Goal: Information Seeking & Learning: Learn about a topic

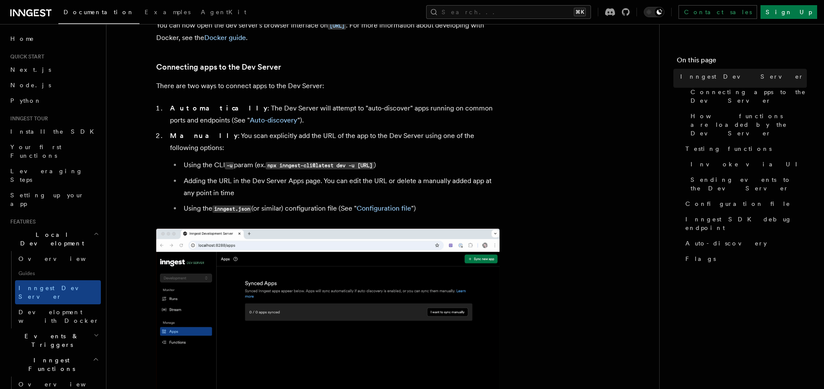
scroll to position [508, 0]
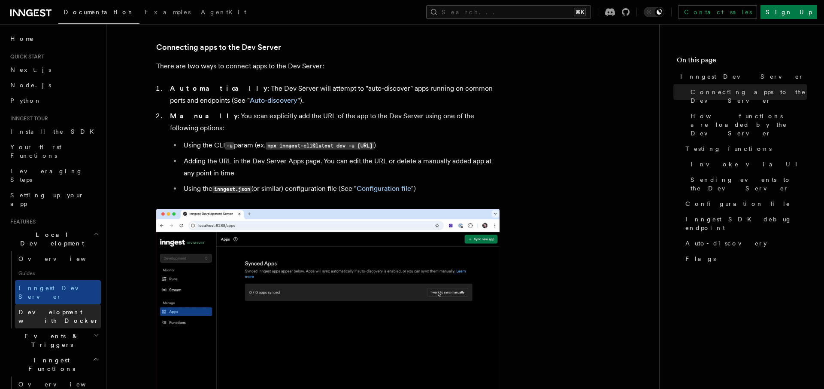
click at [49, 304] on link "Development with Docker" at bounding box center [58, 316] width 86 height 24
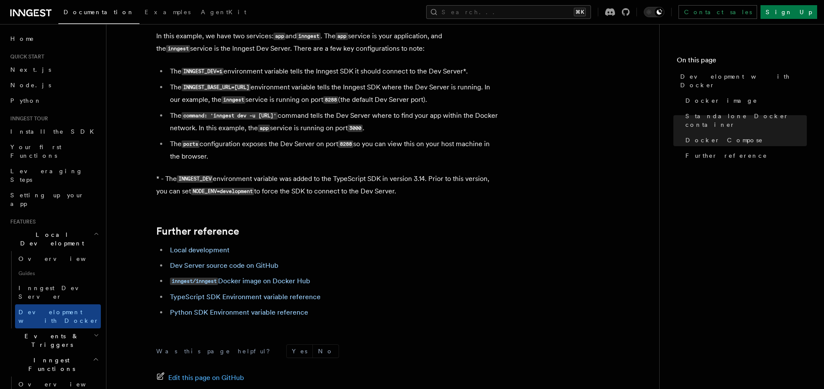
scroll to position [865, 0]
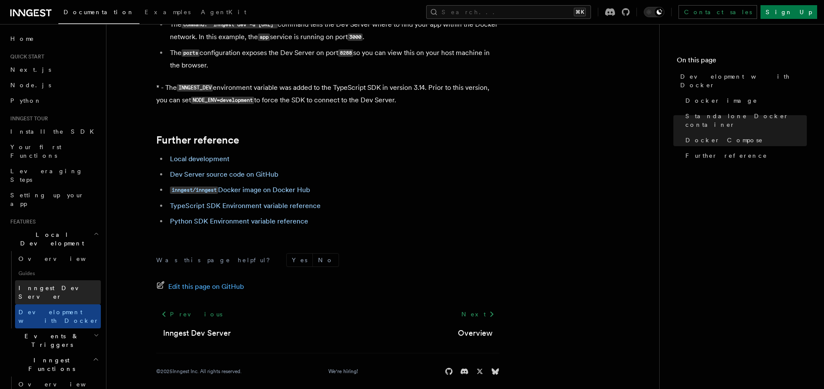
click at [59, 284] on span "Inngest Dev Server" at bounding box center [54, 291] width 73 height 15
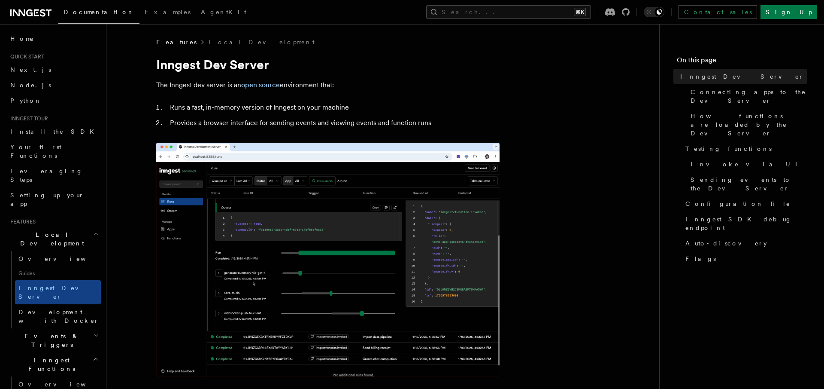
click at [96, 331] on icon "button" at bounding box center [97, 334] width 6 height 7
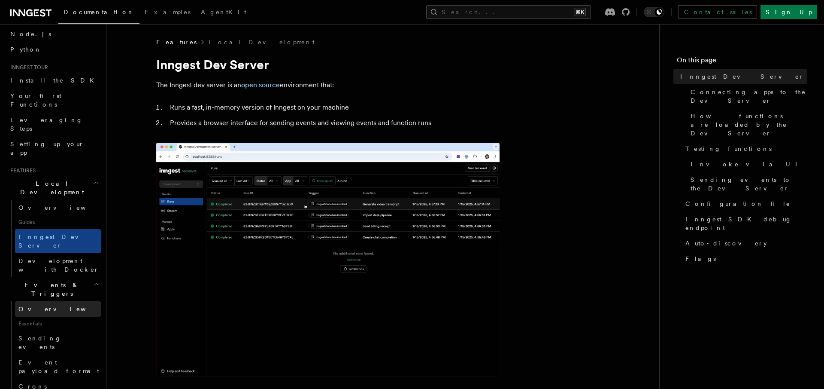
scroll to position [42, 0]
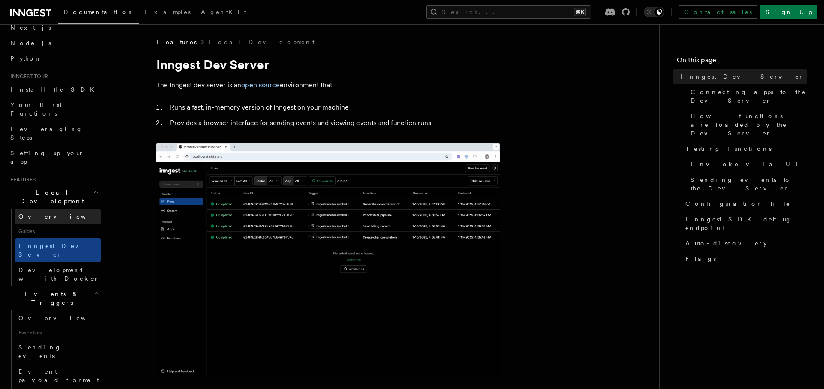
click at [49, 209] on link "Overview" at bounding box center [58, 216] width 86 height 15
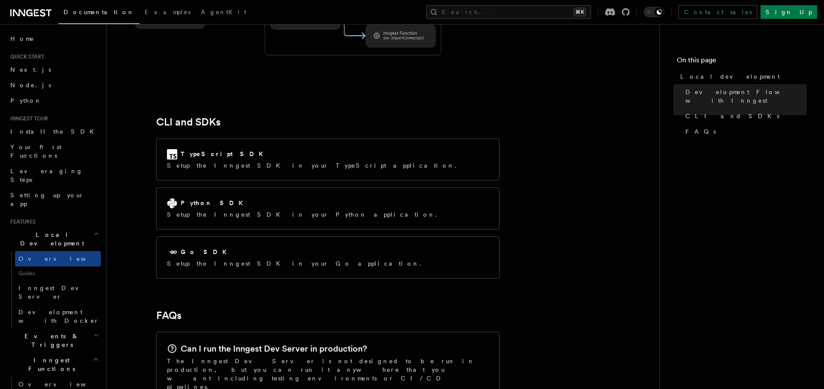
scroll to position [1099, 0]
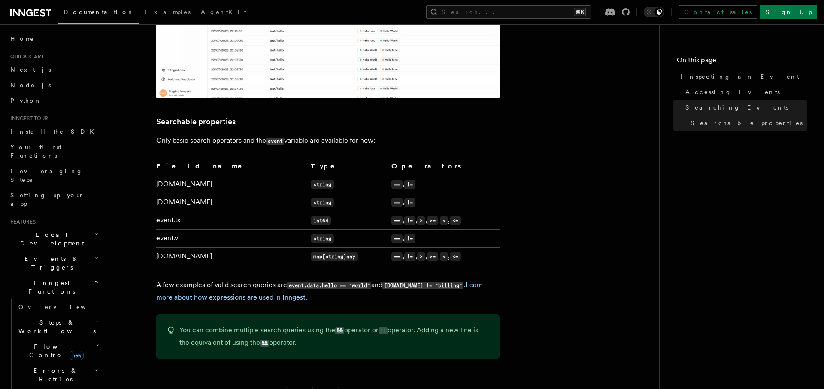
scroll to position [1, 0]
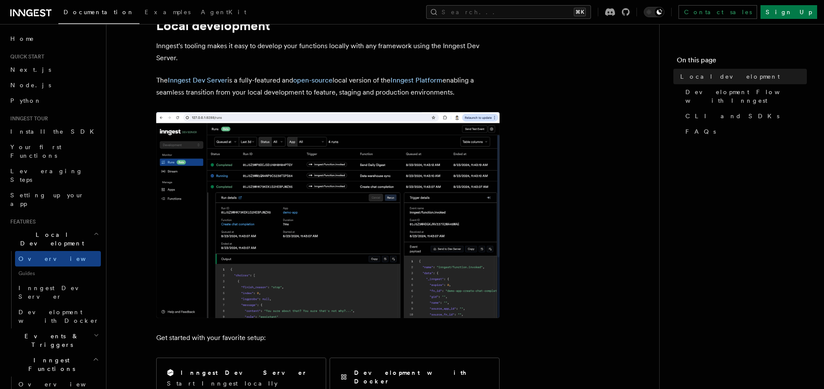
scroll to position [39, 0]
click at [23, 266] on span "Guides" at bounding box center [58, 273] width 86 height 14
click at [46, 251] on link "Overview" at bounding box center [58, 258] width 86 height 15
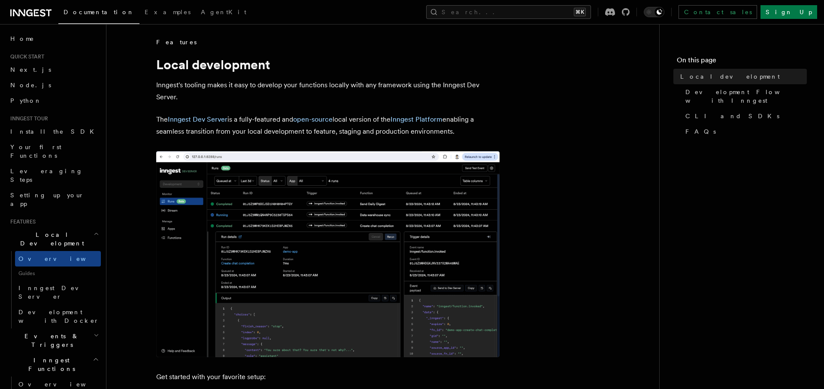
click at [45, 266] on span "Guides" at bounding box center [58, 273] width 86 height 14
click at [45, 284] on span "Inngest Dev Server" at bounding box center [54, 291] width 73 height 15
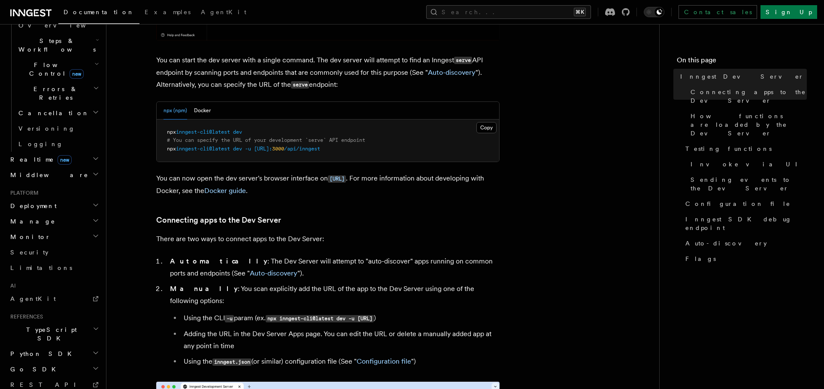
scroll to position [2864, 0]
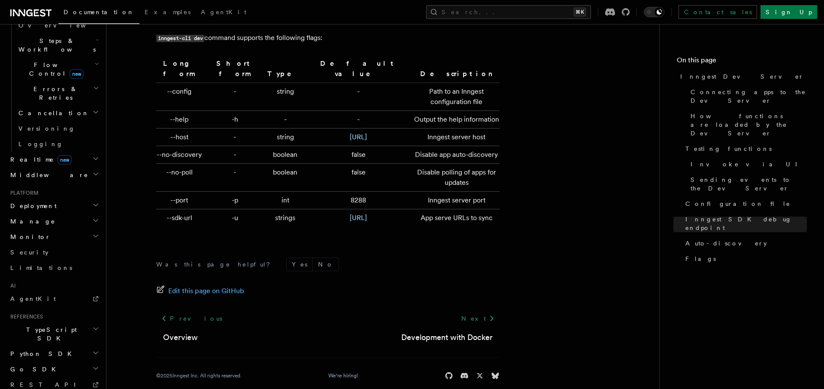
click at [331, 240] on div "Was this page helpful? Yes No Edit this page on GitHub Previous Overview Next D…" at bounding box center [327, 320] width 343 height 160
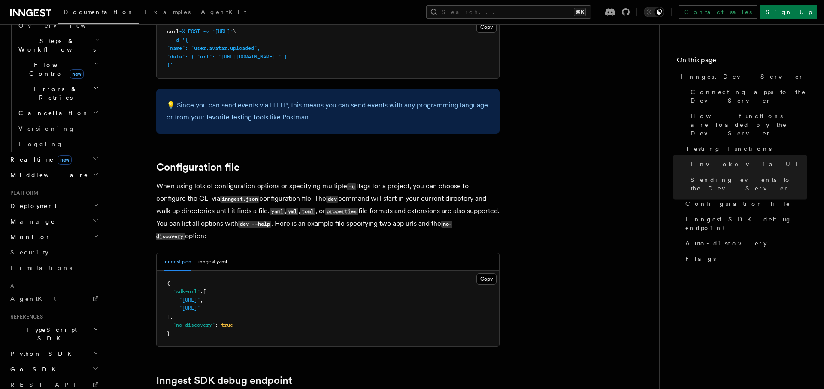
scroll to position [2136, 0]
click at [213, 252] on button "inngest.yaml" at bounding box center [212, 261] width 29 height 18
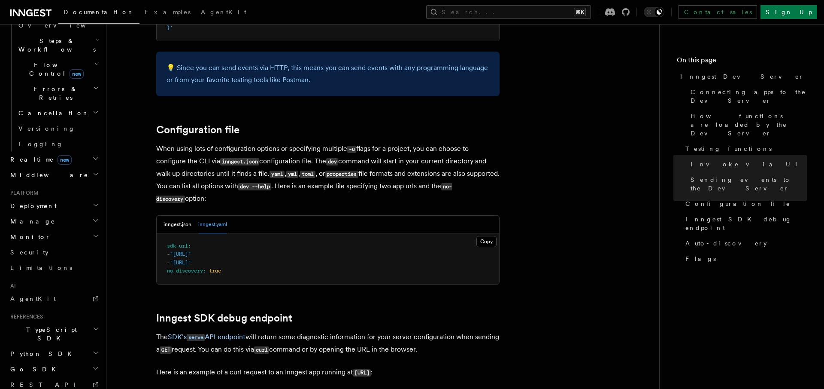
scroll to position [2181, 0]
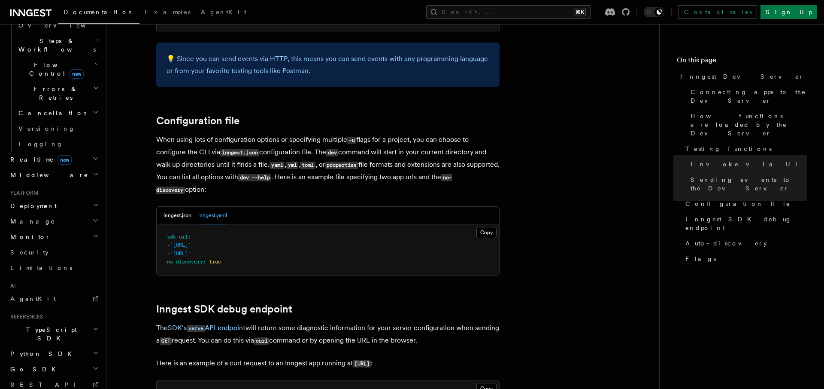
drag, startPoint x: 250, startPoint y: 233, endPoint x: 284, endPoint y: 233, distance: 33.9
click at [191, 242] on span ""http://localhost:3000/api/inngest"" at bounding box center [180, 245] width 21 height 6
copy span "api/inngest"
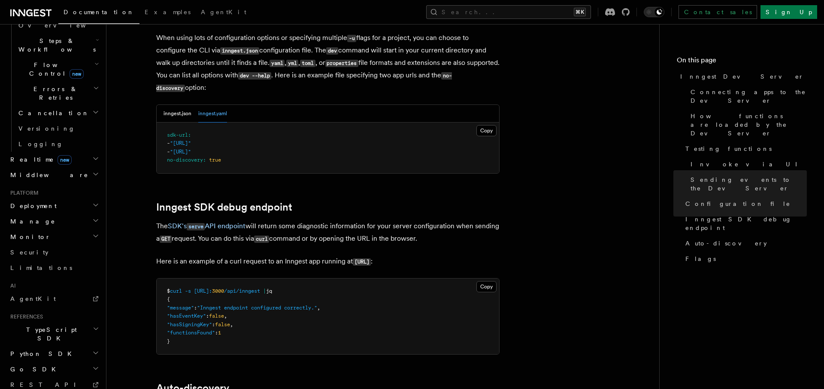
scroll to position [2285, 0]
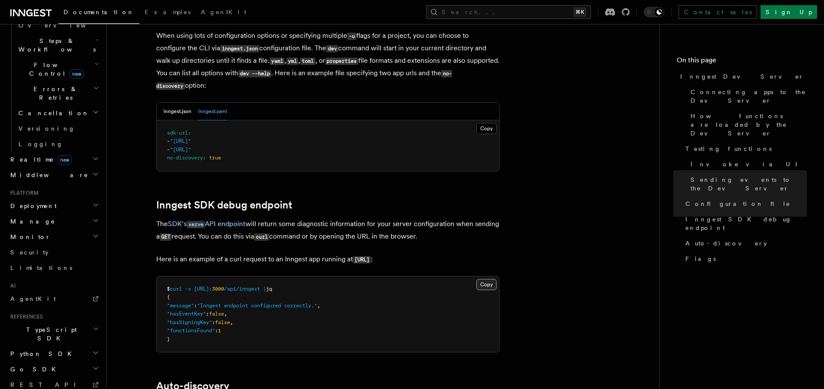
click at [484, 279] on button "Copy Copied" at bounding box center [487, 284] width 20 height 11
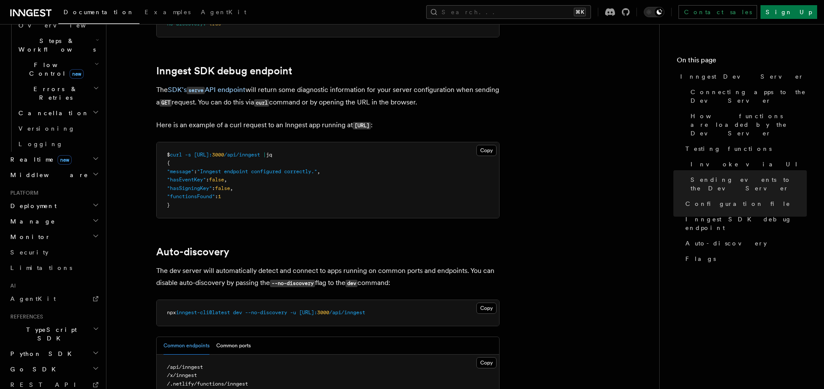
scroll to position [2478, 0]
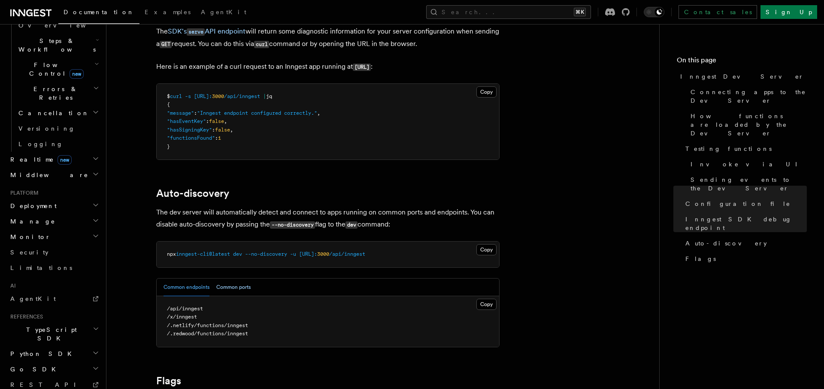
click at [238, 278] on button "Common ports" at bounding box center [233, 287] width 34 height 18
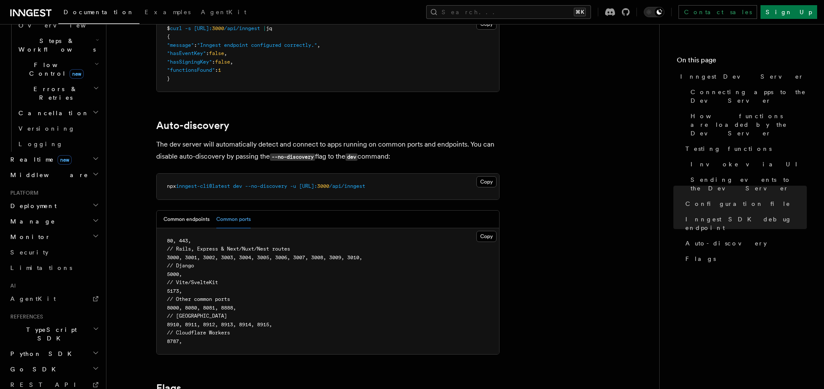
scroll to position [2551, 0]
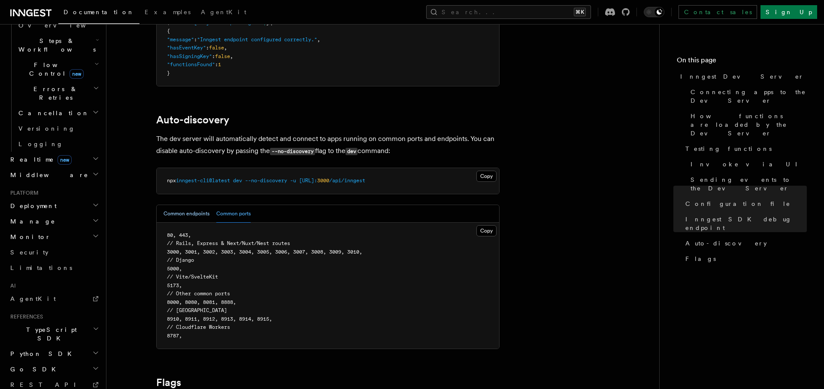
click at [185, 205] on button "Common endpoints" at bounding box center [187, 214] width 46 height 18
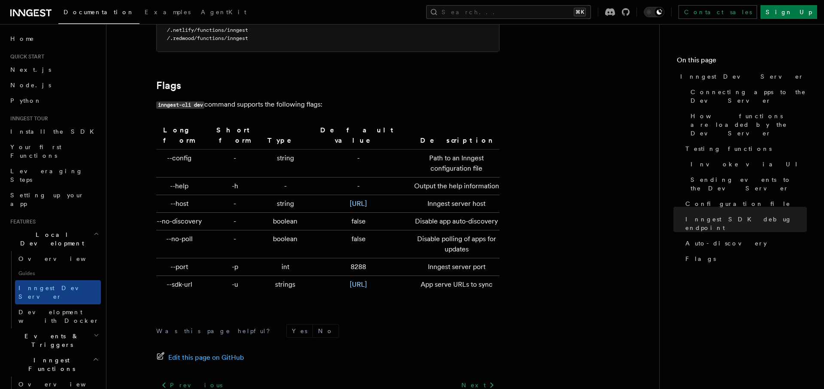
scroll to position [2772, 0]
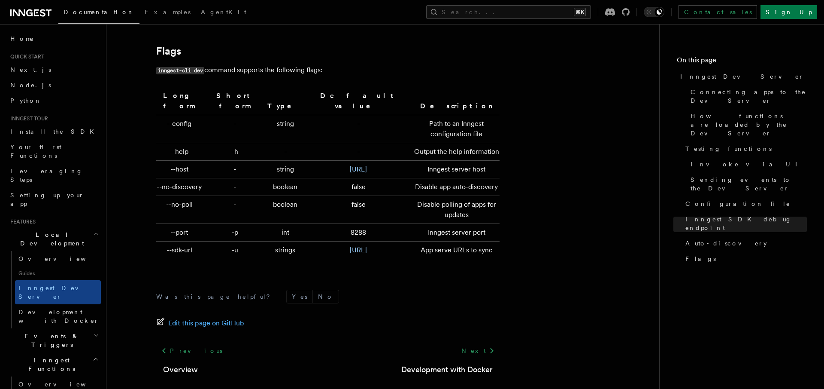
scroll to position [2864, 0]
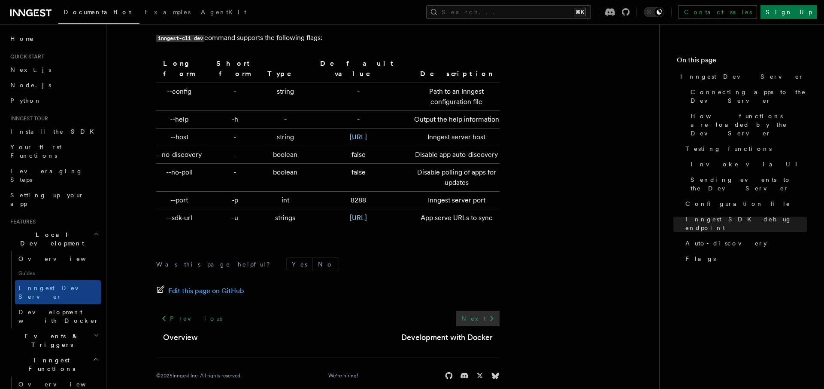
click at [477, 310] on link "Next" at bounding box center [477, 317] width 43 height 15
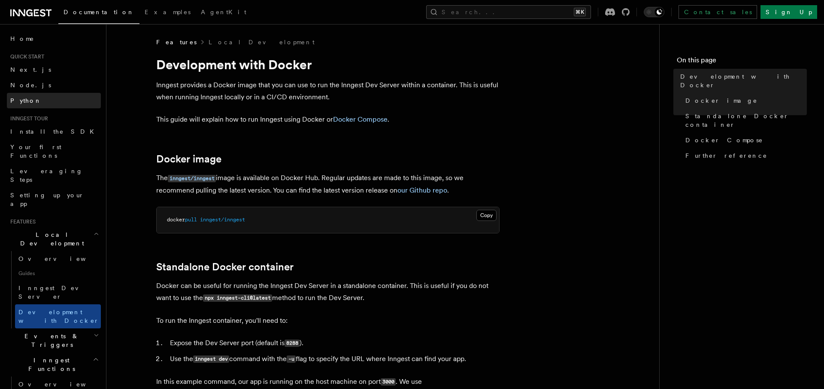
click at [43, 97] on link "Python" at bounding box center [54, 100] width 94 height 15
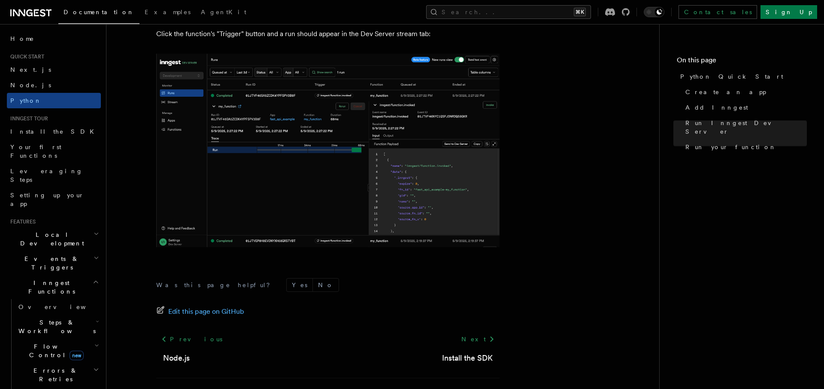
scroll to position [1782, 0]
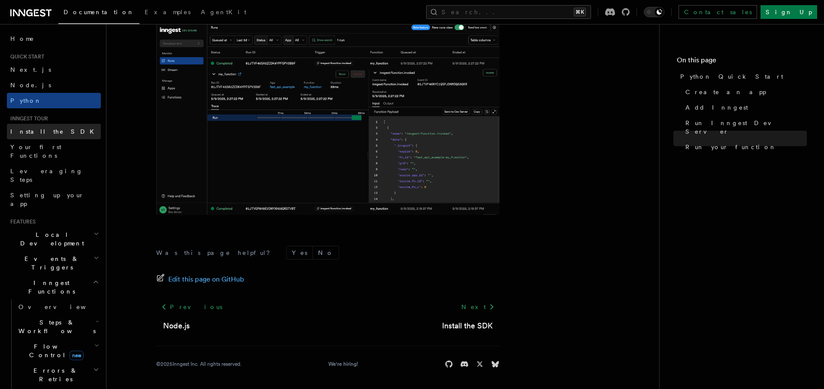
click at [56, 136] on link "Install the SDK" at bounding box center [54, 131] width 94 height 15
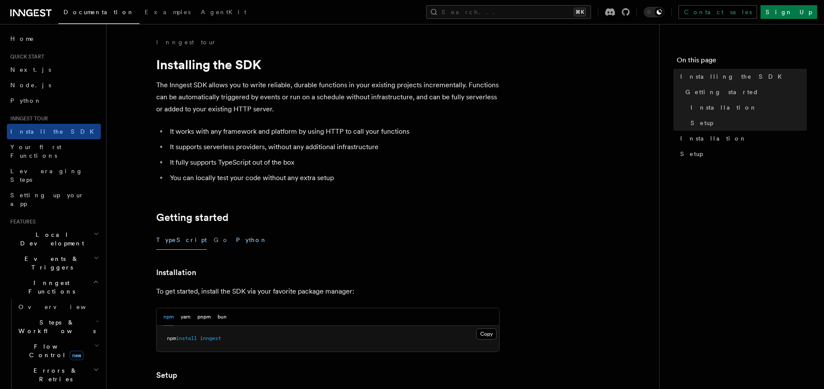
click at [236, 242] on button "Python" at bounding box center [251, 239] width 31 height 19
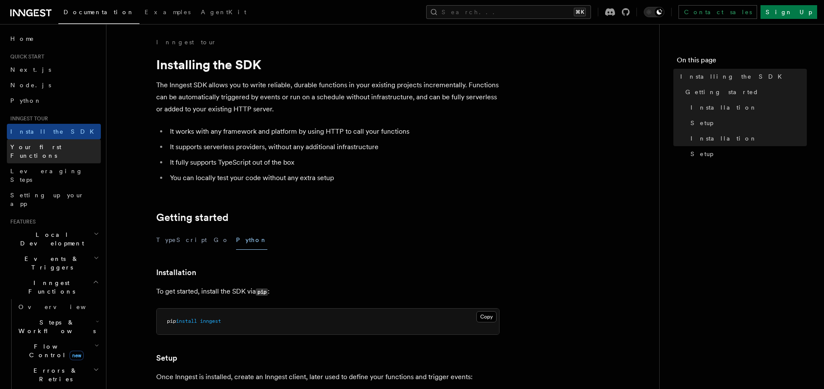
click at [53, 143] on span "Your first Functions" at bounding box center [35, 150] width 51 height 15
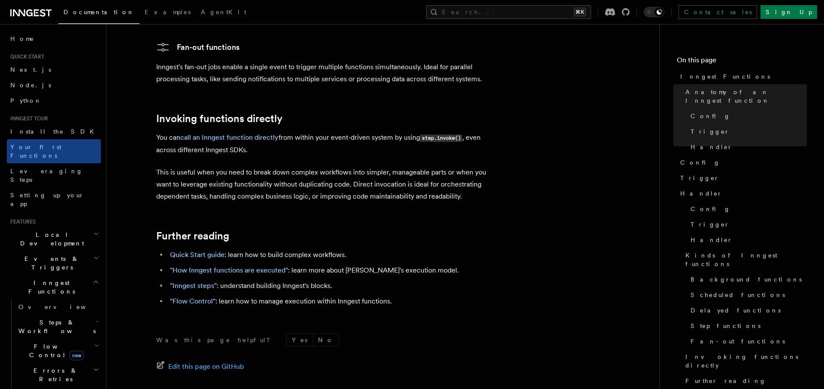
scroll to position [1716, 0]
click at [69, 164] on link "Leveraging Steps" at bounding box center [54, 175] width 94 height 24
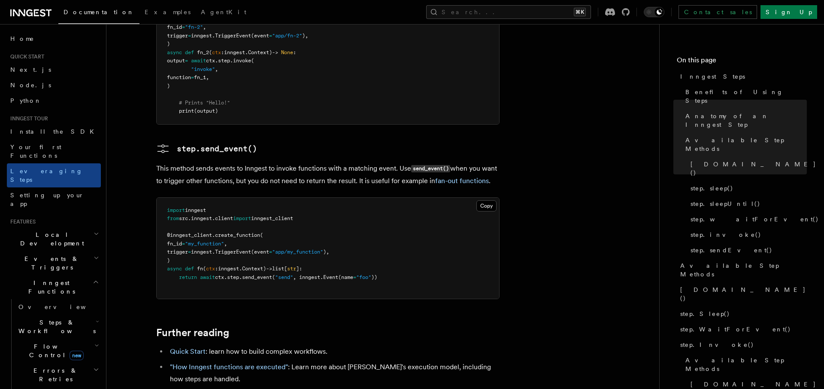
scroll to position [1973, 0]
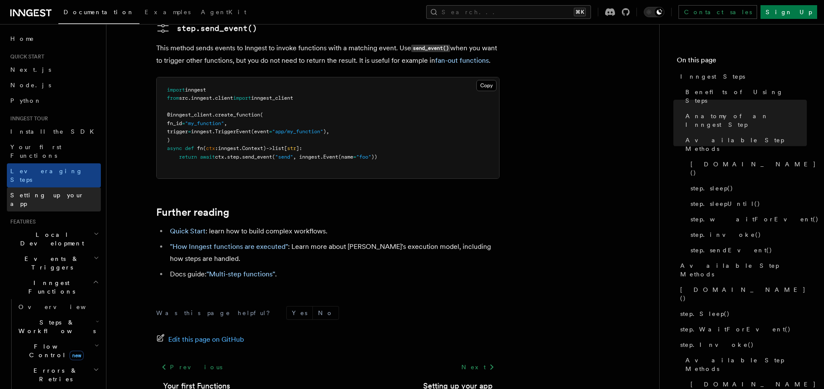
click at [62, 191] on span "Setting up your app" at bounding box center [55, 199] width 91 height 17
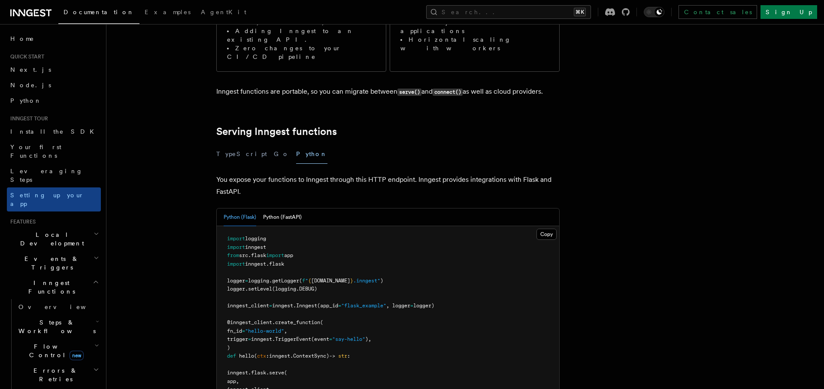
scroll to position [222, 0]
click at [286, 208] on button "Python (FastAPI)" at bounding box center [282, 217] width 39 height 18
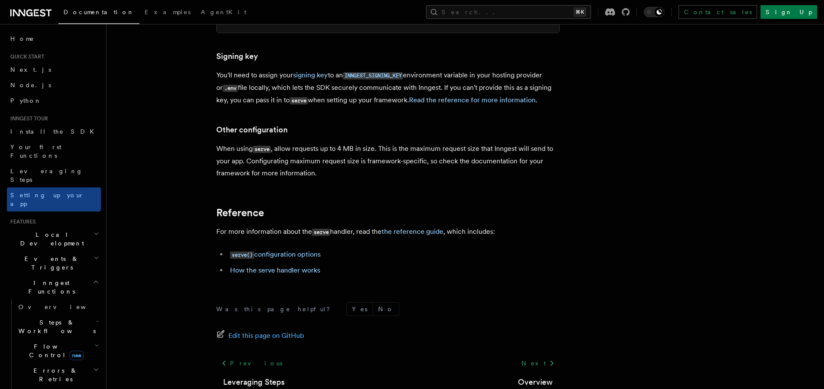
scroll to position [643, 0]
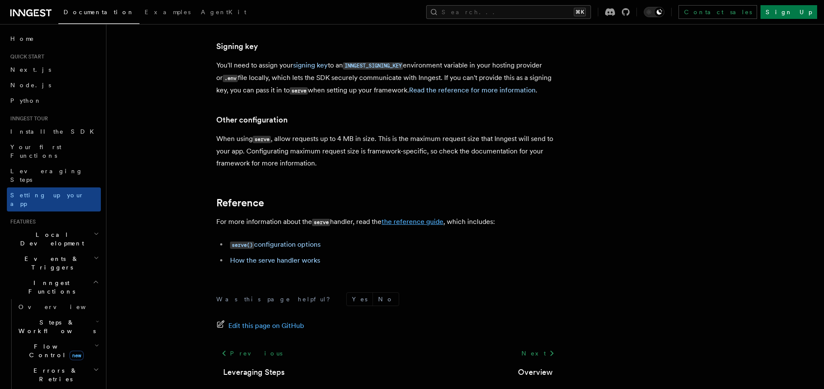
click at [420, 217] on link "the reference guide" at bounding box center [413, 221] width 62 height 8
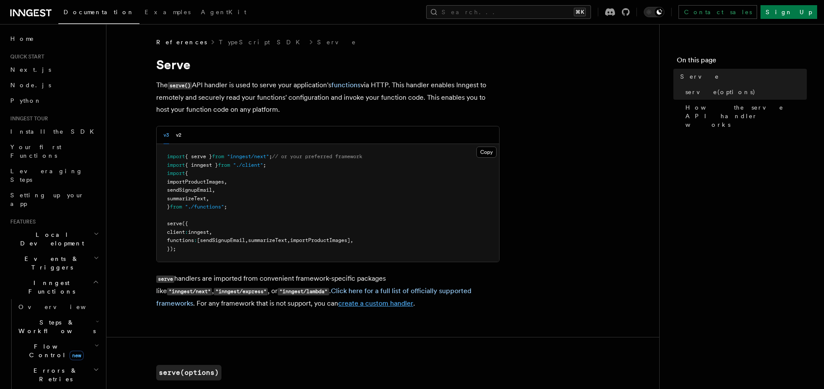
click at [338, 303] on link "create a custom handler" at bounding box center [375, 303] width 75 height 8
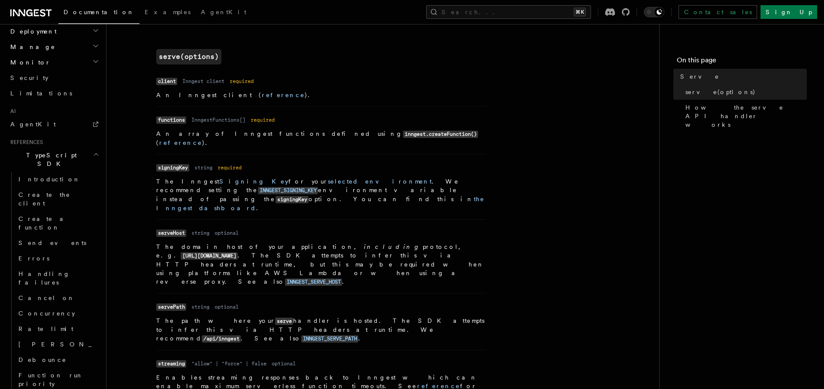
scroll to position [448, 0]
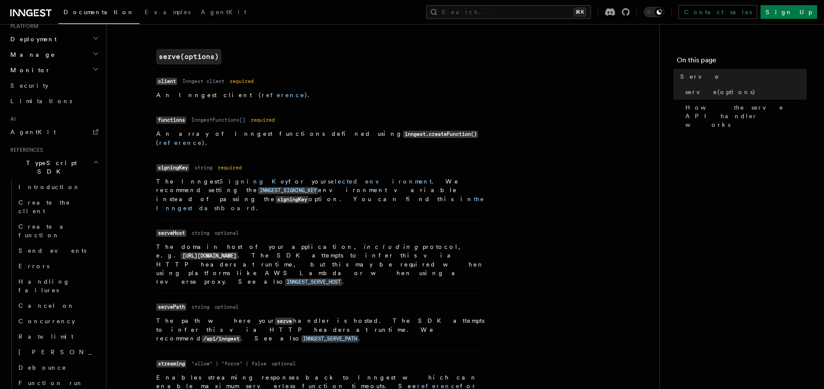
click at [79, 155] on h2 "TypeScript SDK" at bounding box center [54, 167] width 94 height 24
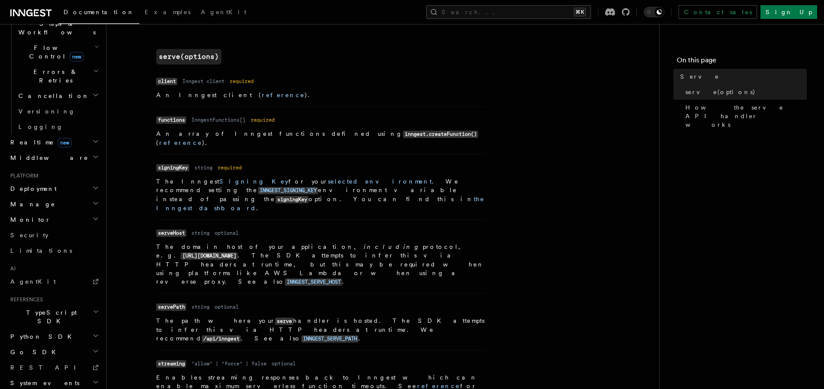
click at [67, 328] on h2 "Python SDK" at bounding box center [54, 335] width 94 height 15
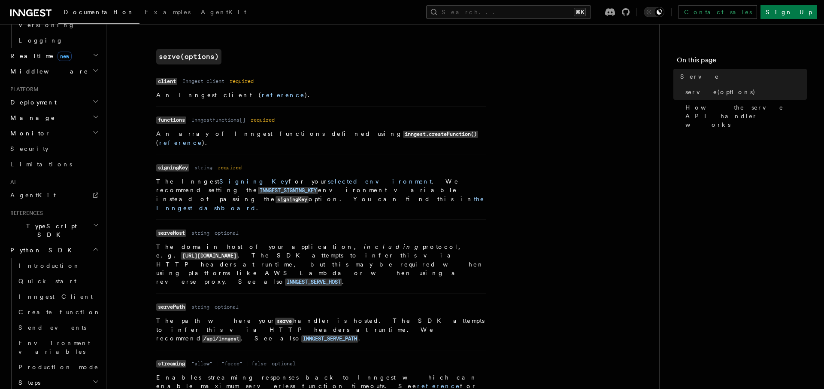
scroll to position [392, 0]
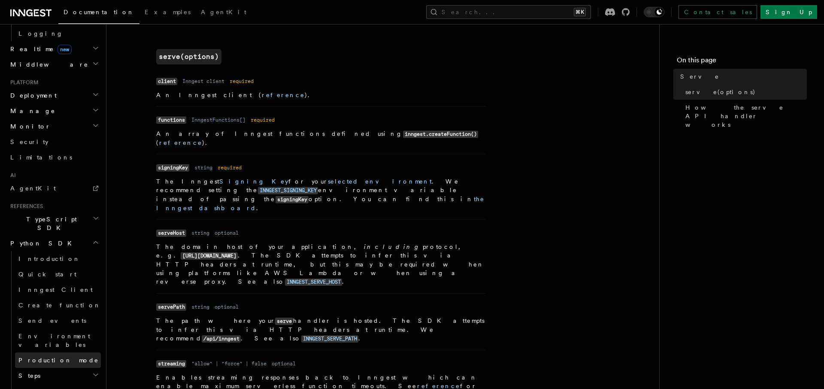
click at [65, 352] on link "Production mode" at bounding box center [58, 359] width 86 height 15
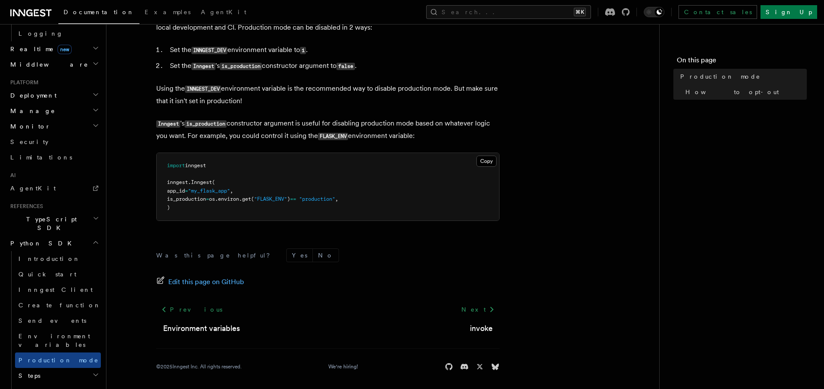
scroll to position [143, 0]
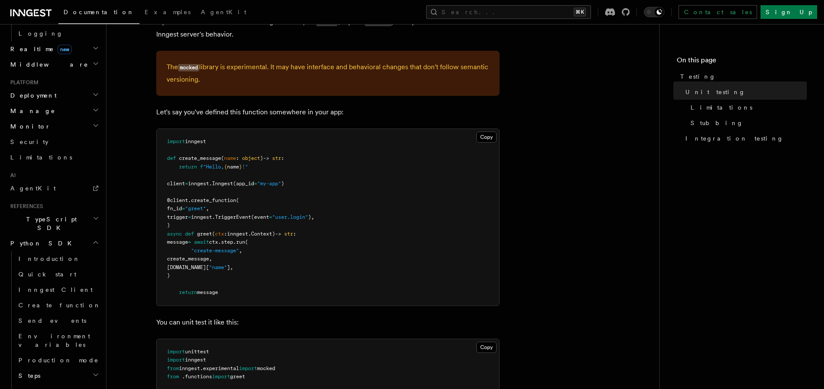
scroll to position [85, 0]
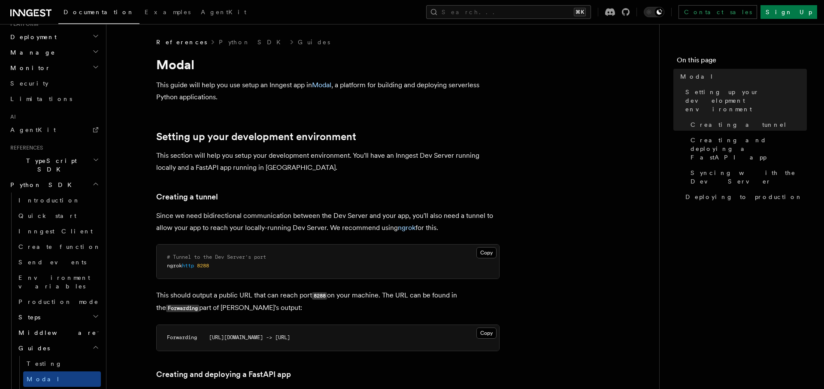
scroll to position [458, 0]
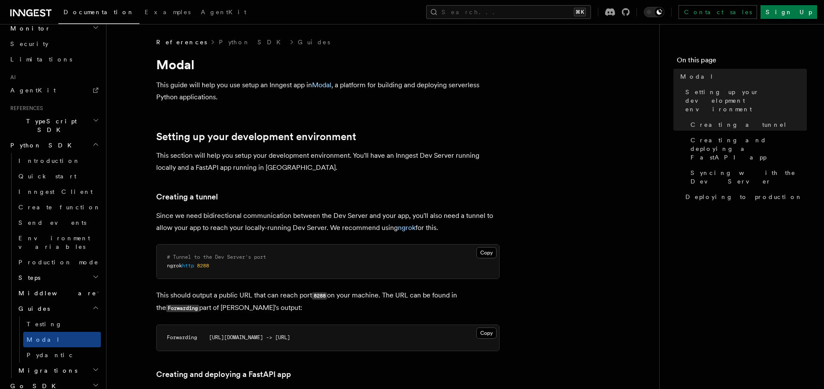
scroll to position [491, 0]
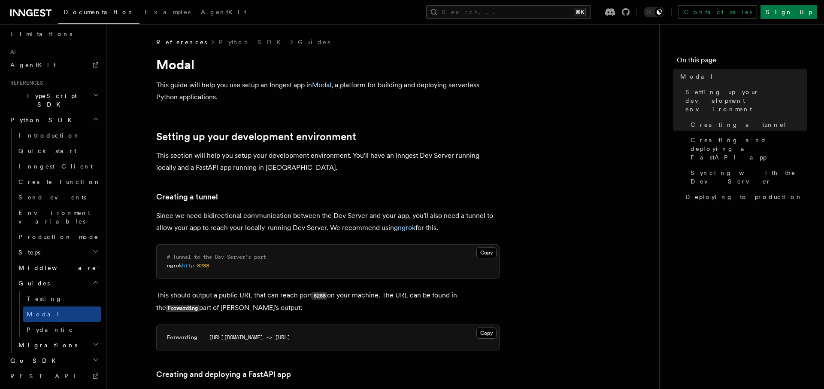
click at [58, 383] on h2 "System events" at bounding box center [54, 390] width 94 height 15
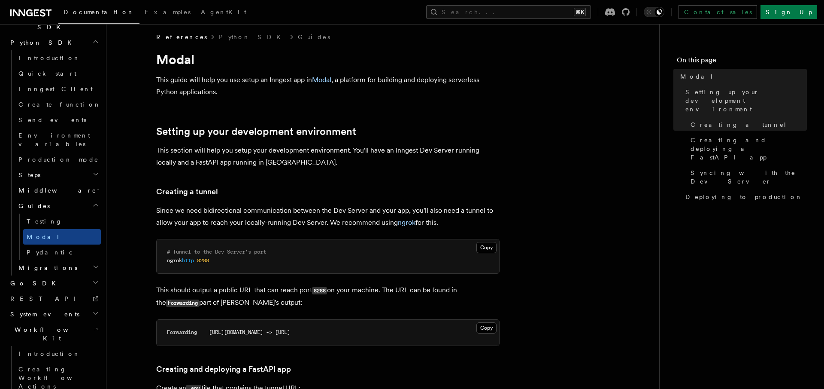
scroll to position [8, 0]
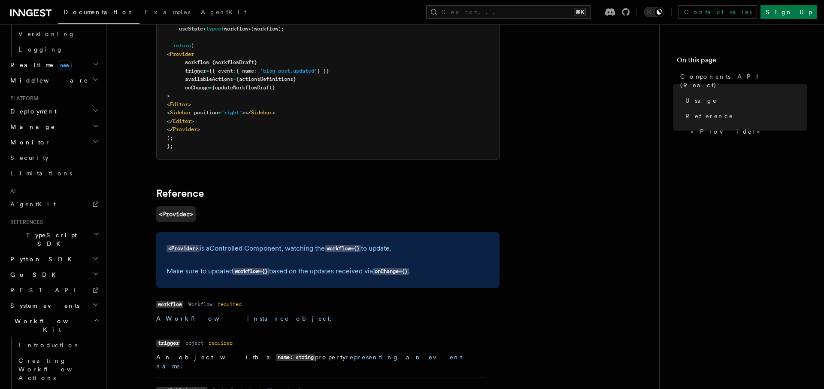
scroll to position [466, 0]
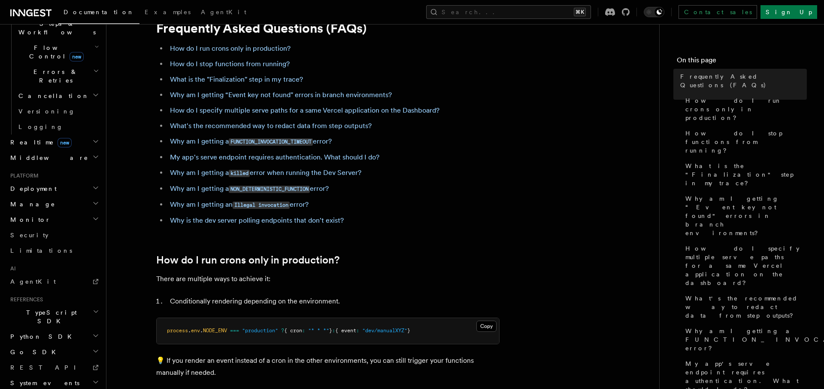
scroll to position [33, 0]
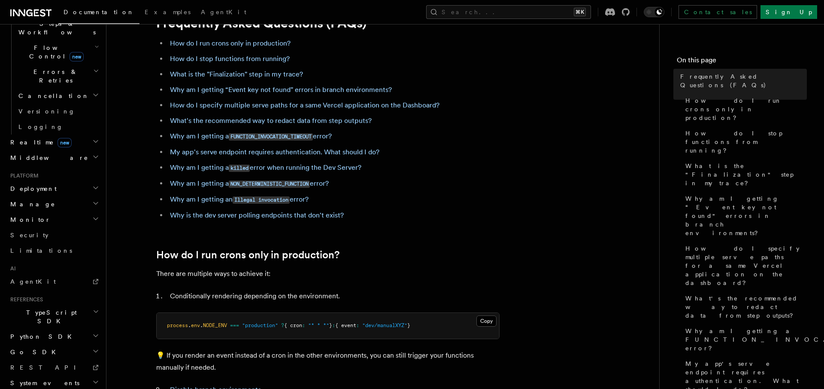
click at [369, 250] on h2 "How do I run crons only in production?" at bounding box center [327, 255] width 343 height 12
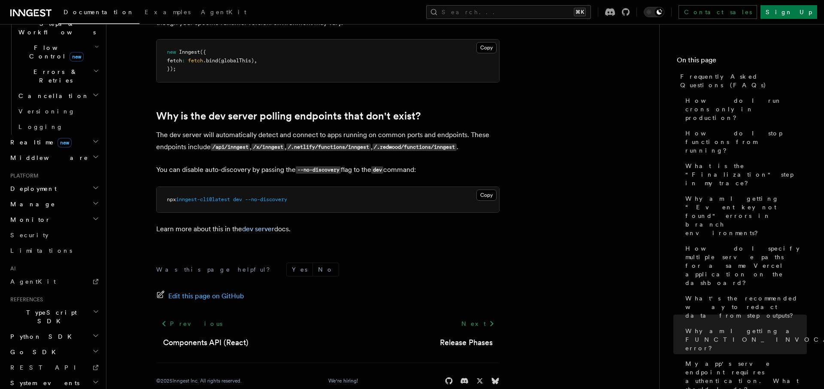
scroll to position [1609, 0]
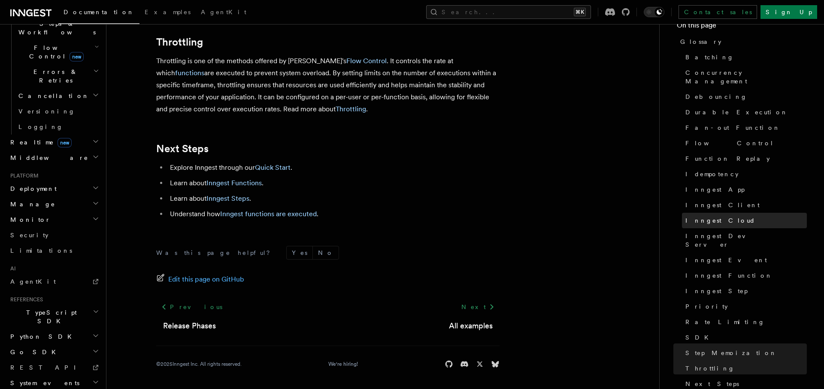
scroll to position [41, 0]
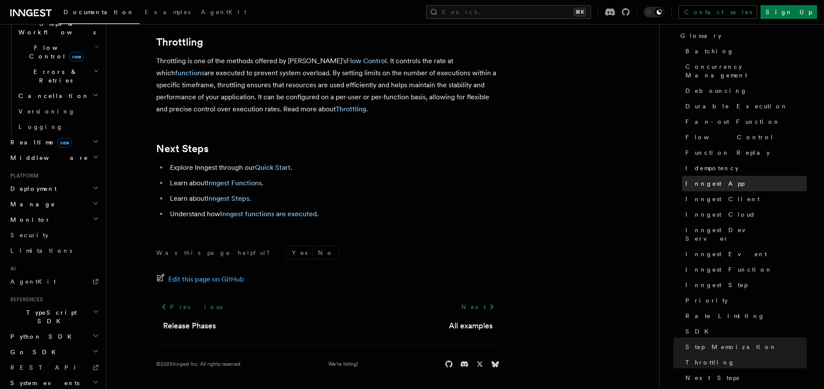
click at [709, 179] on span "Inngest App" at bounding box center [715, 183] width 59 height 9
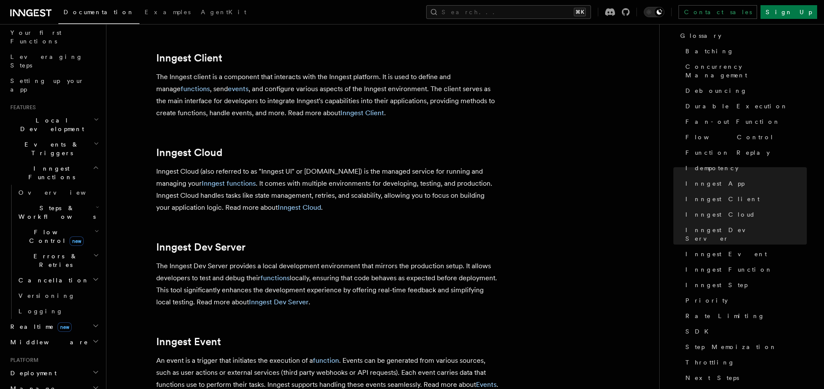
scroll to position [118, 0]
click at [70, 361] on h2 "Deployment" at bounding box center [54, 368] width 94 height 15
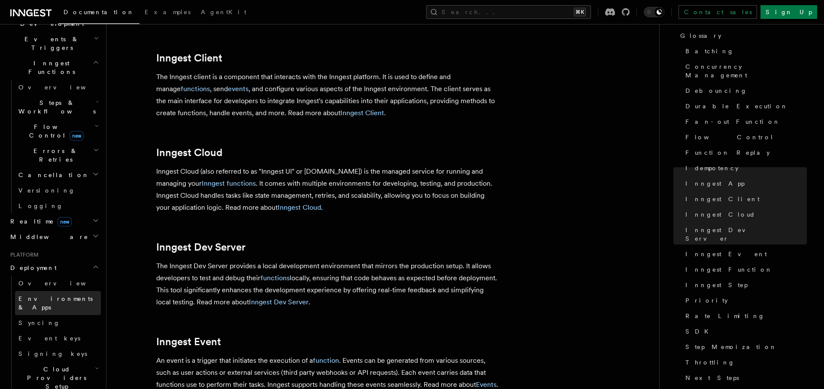
scroll to position [220, 0]
click at [54, 295] on span "Environments & Apps" at bounding box center [55, 302] width 74 height 15
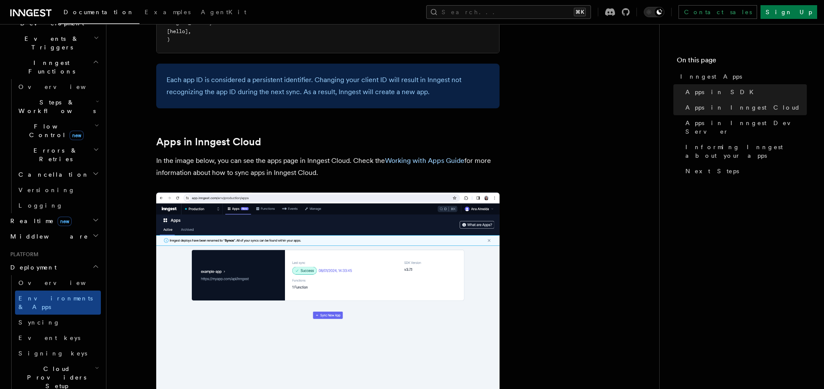
scroll to position [738, 0]
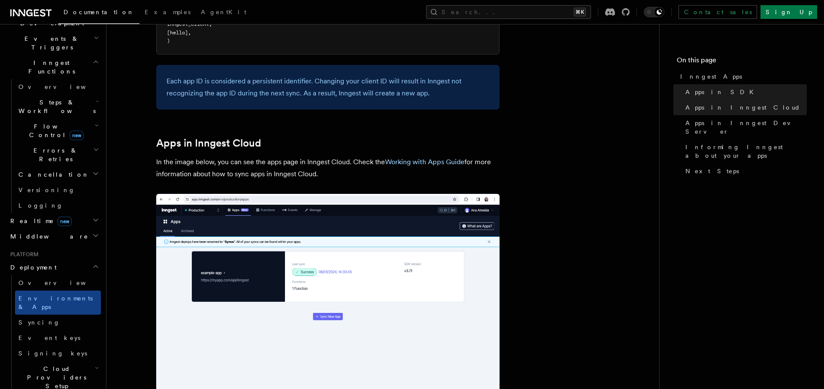
click at [368, 176] on p "In the image below, you can see the apps page in Inngest Cloud. Check the Worki…" at bounding box center [327, 168] width 343 height 24
click at [406, 163] on link "Working with Apps Guide" at bounding box center [424, 162] width 79 height 8
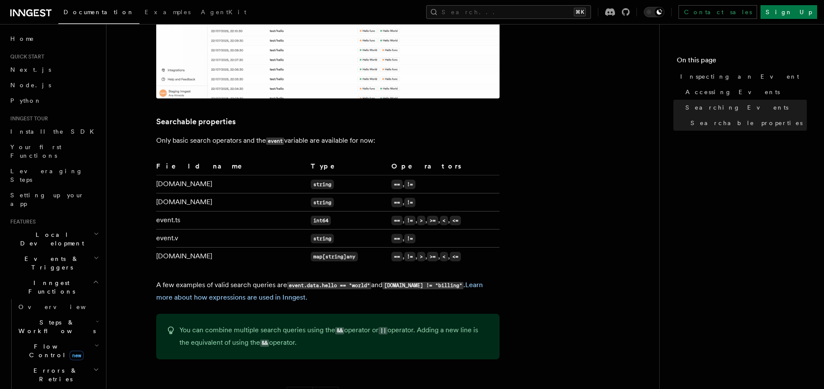
scroll to position [1, 0]
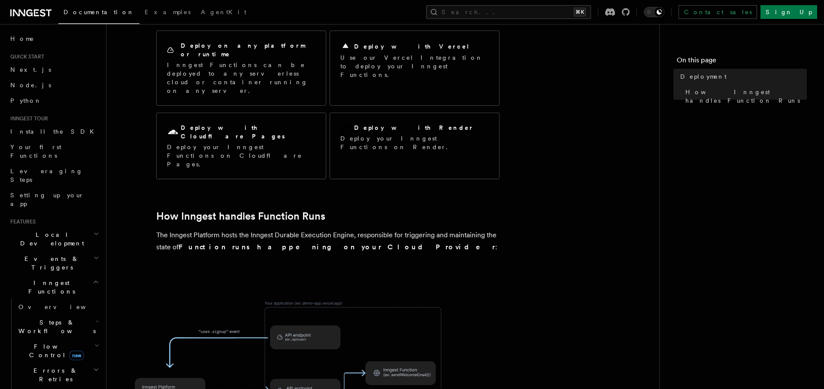
scroll to position [49, 0]
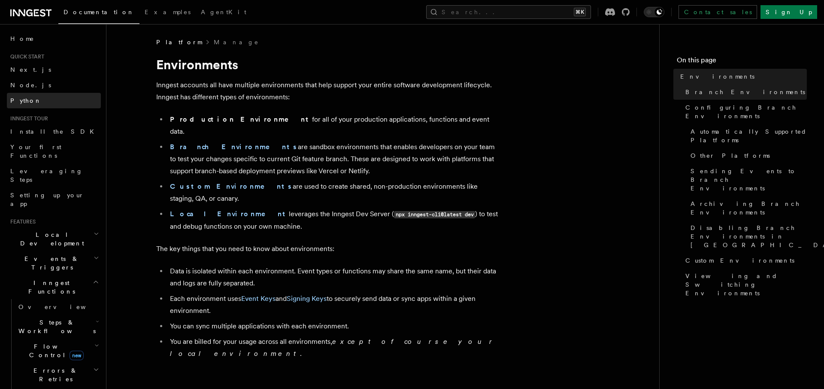
click at [31, 97] on link "Python" at bounding box center [54, 100] width 94 height 15
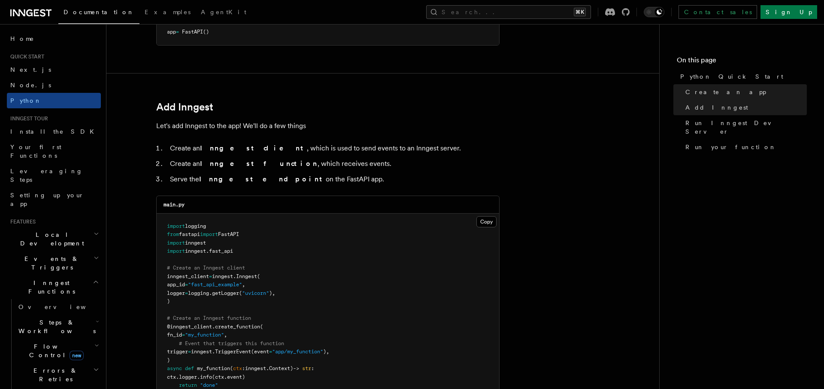
scroll to position [462, 0]
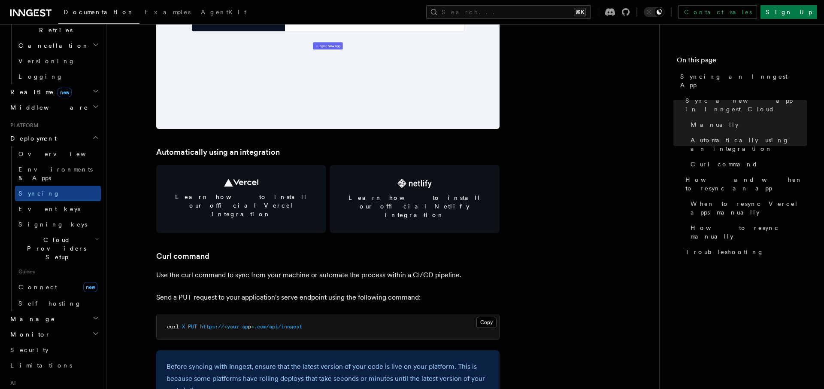
scroll to position [1091, 0]
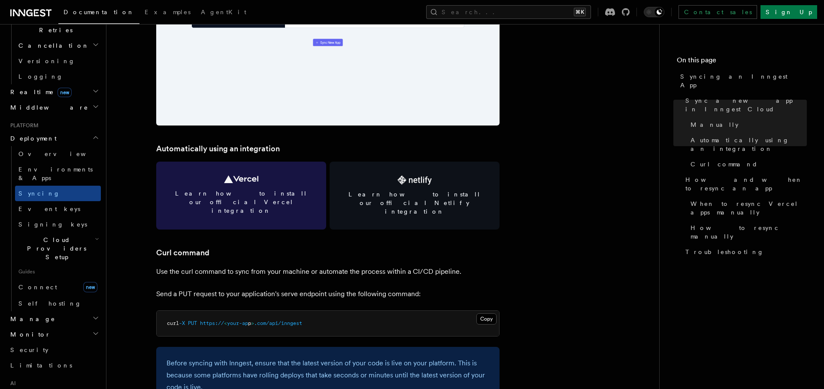
click at [273, 182] on link "Learn how to install our official Vercel integration" at bounding box center [241, 195] width 170 height 68
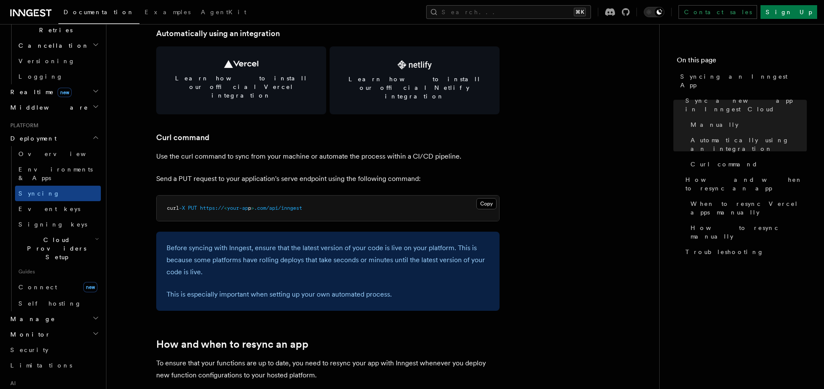
scroll to position [1209, 0]
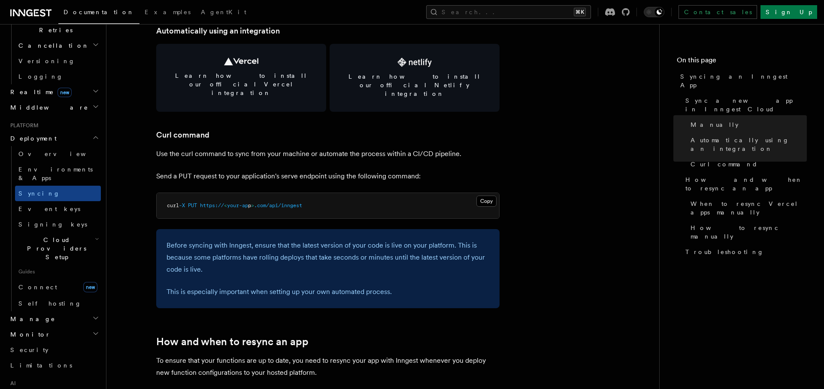
click at [315, 239] on p "Before syncing with Inngest, ensure that the latest version of your code is liv…" at bounding box center [328, 257] width 323 height 36
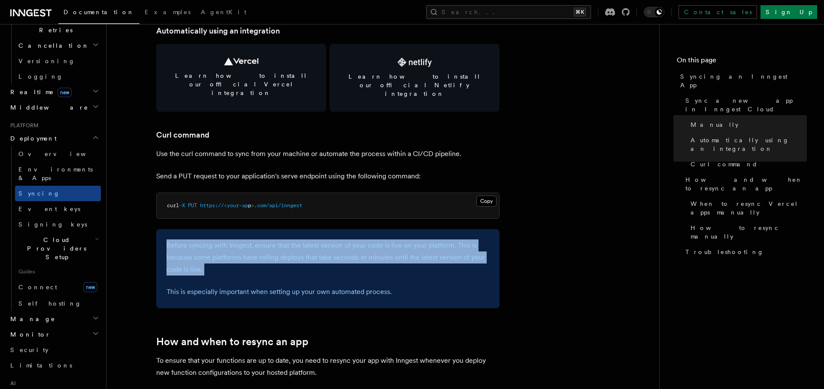
click at [315, 239] on p "Before syncing with Inngest, ensure that the latest version of your code is liv…" at bounding box center [328, 257] width 323 height 36
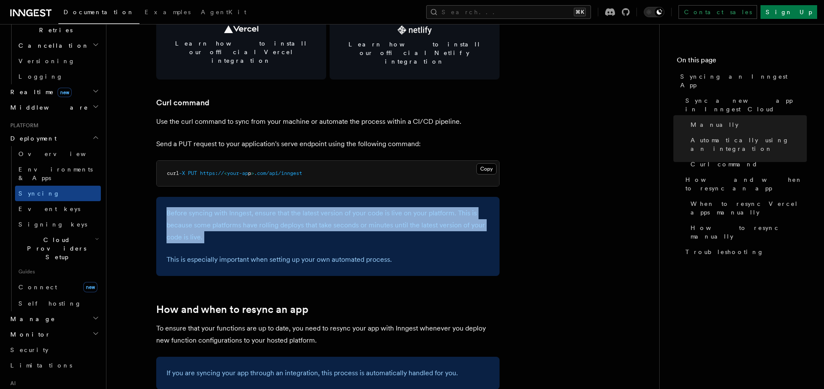
scroll to position [1244, 0]
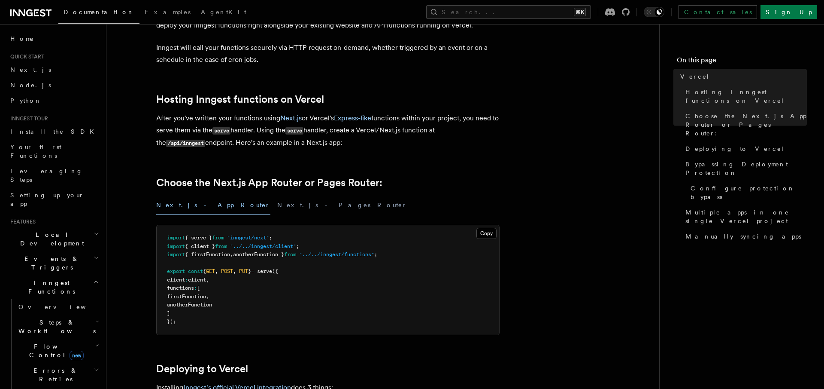
scroll to position [78, 0]
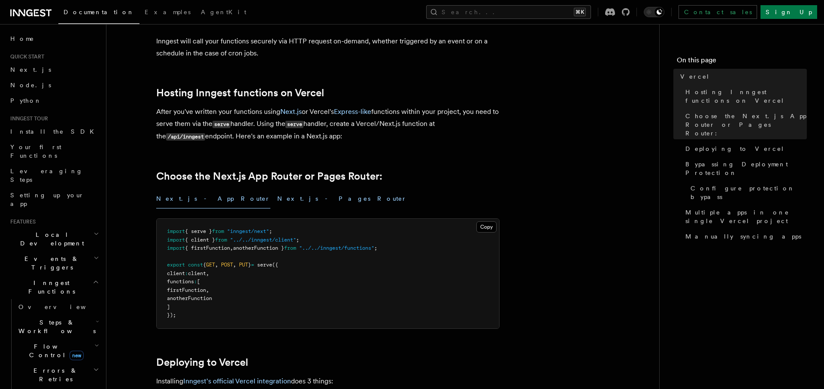
click at [277, 203] on button "Next.js - Pages Router" at bounding box center [342, 198] width 130 height 19
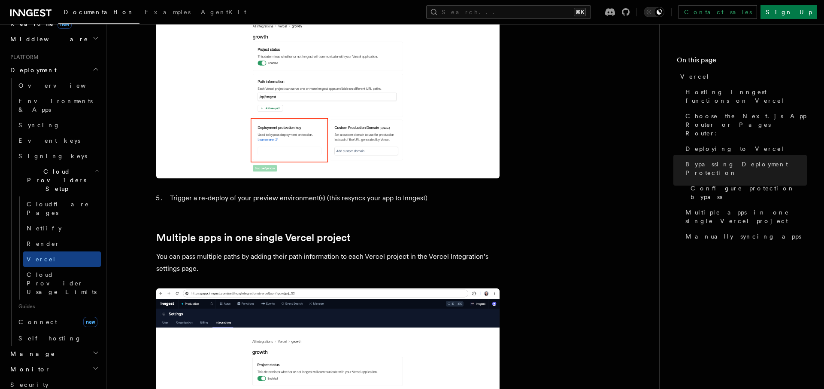
scroll to position [370, 0]
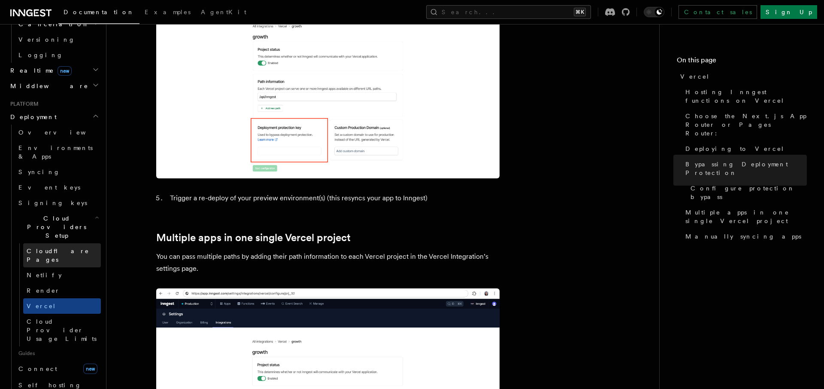
click at [64, 247] on span "Cloudflare Pages" at bounding box center [58, 254] width 63 height 15
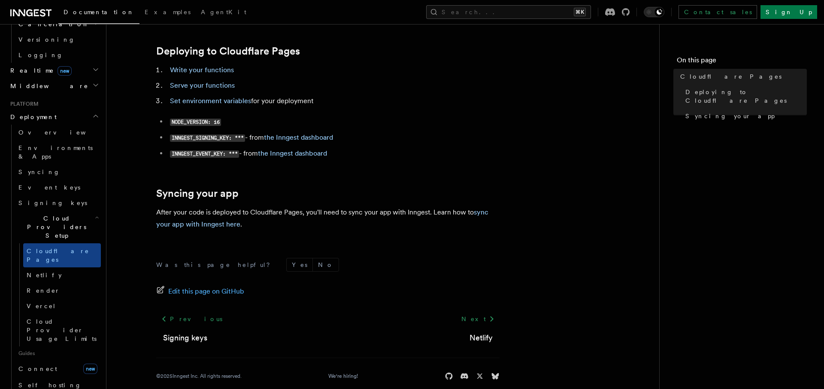
scroll to position [85, 0]
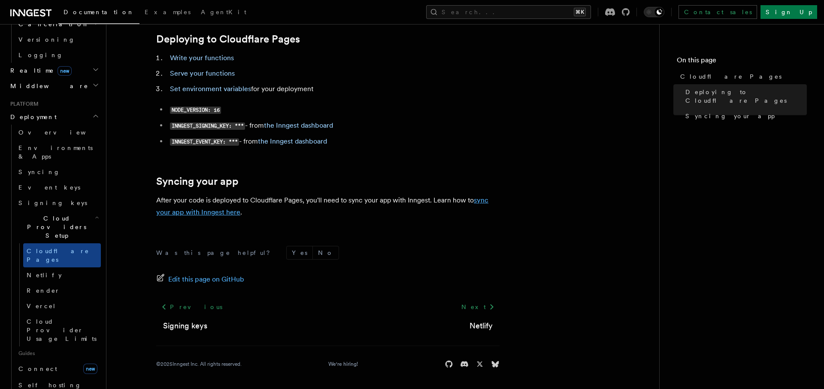
click at [226, 216] on link "sync your app with Inngest here" at bounding box center [322, 206] width 332 height 20
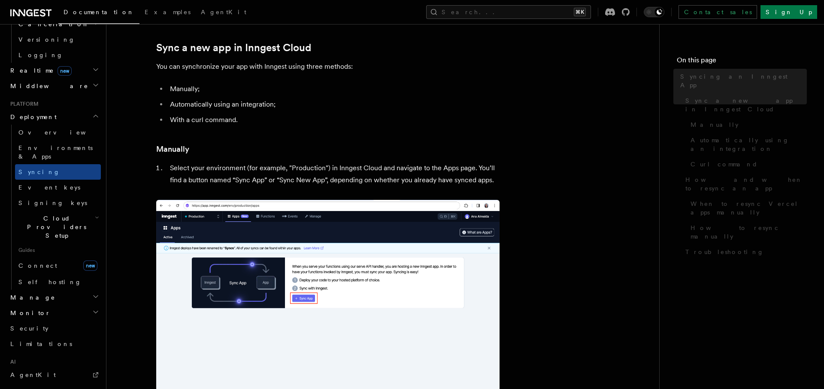
scroll to position [89, 0]
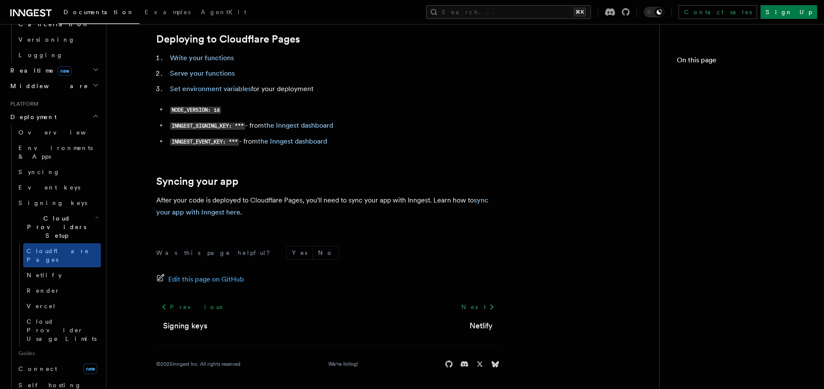
scroll to position [85, 0]
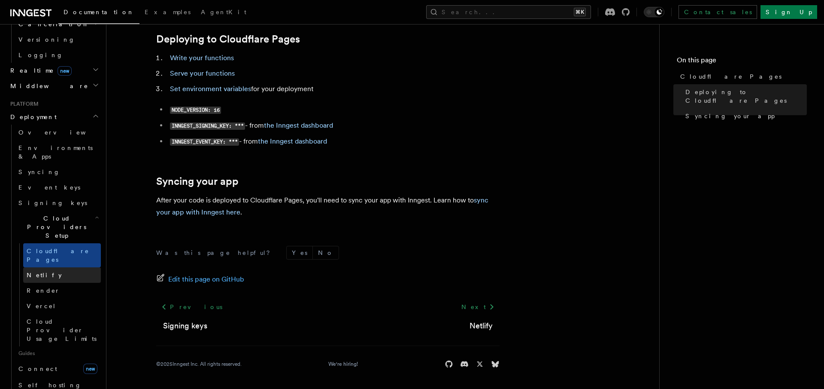
click at [60, 267] on link "Netlify" at bounding box center [62, 274] width 78 height 15
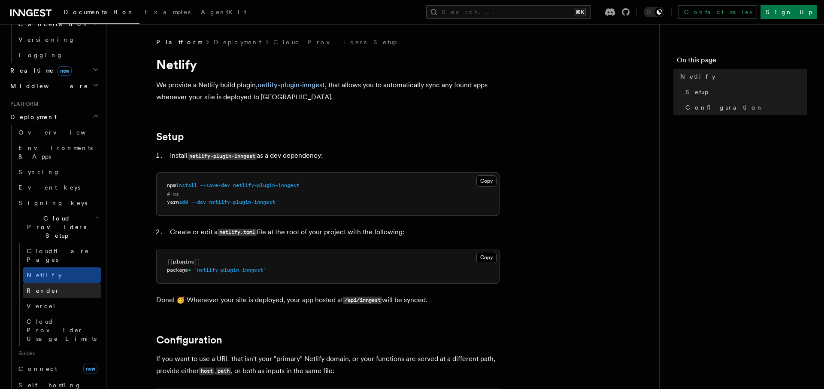
click at [55, 282] on link "Render" at bounding box center [62, 289] width 78 height 15
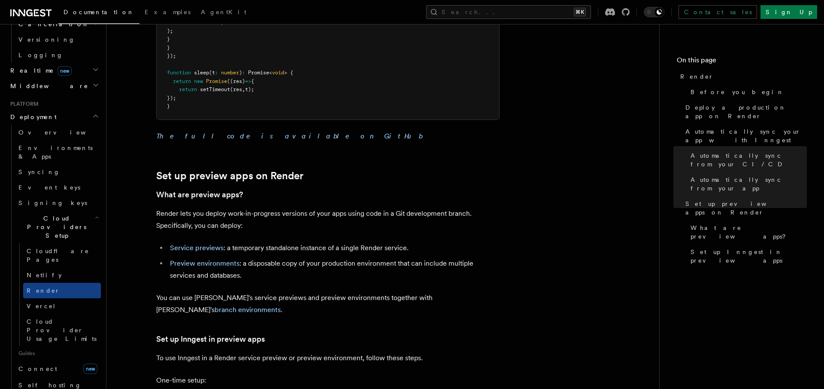
scroll to position [1228, 0]
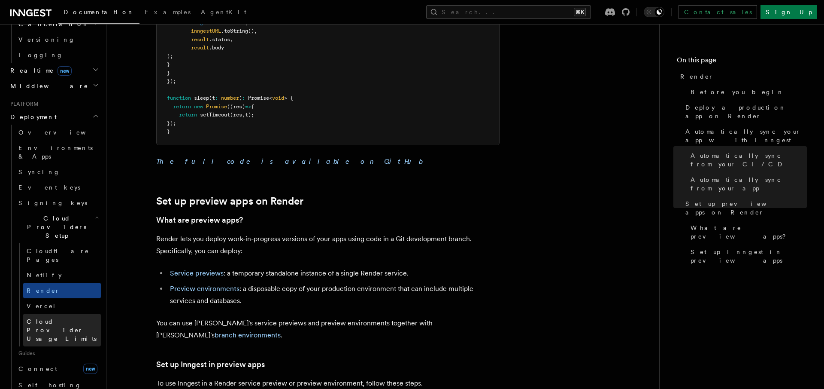
click at [51, 318] on span "Cloud Provider Usage Limits" at bounding box center [62, 330] width 70 height 24
